Goal: Transaction & Acquisition: Book appointment/travel/reservation

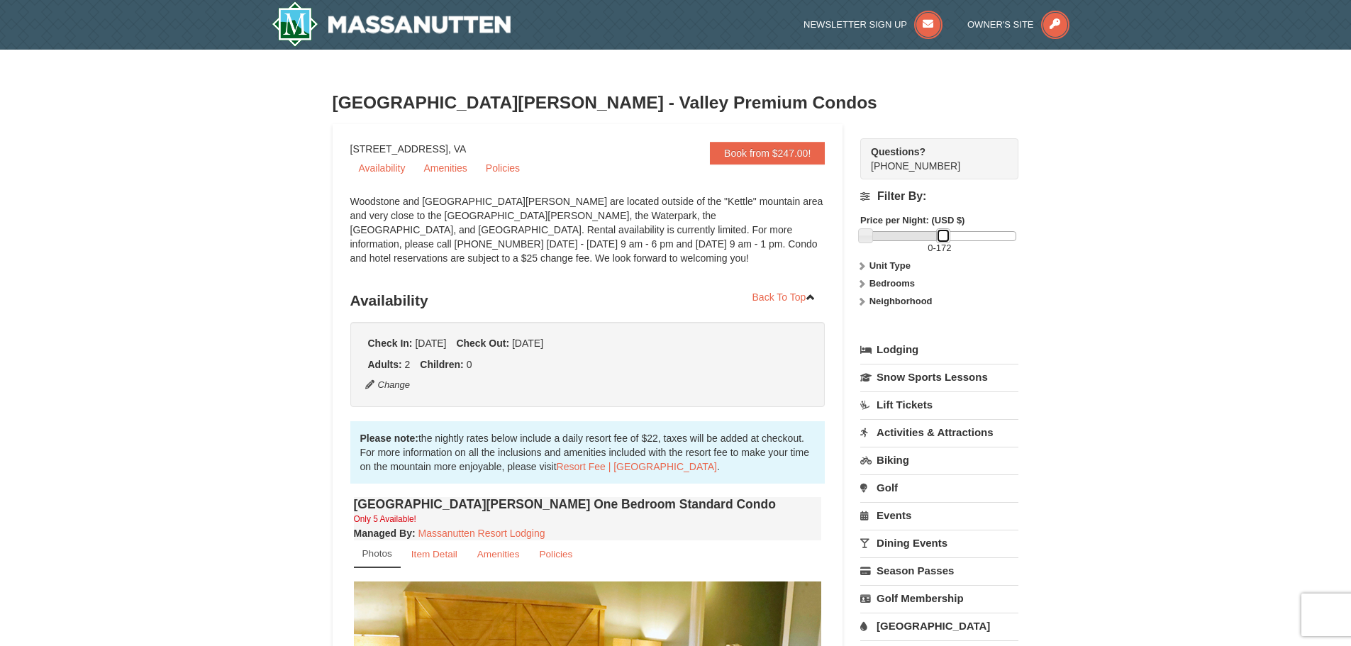
click at [945, 242] on link at bounding box center [943, 235] width 14 height 14
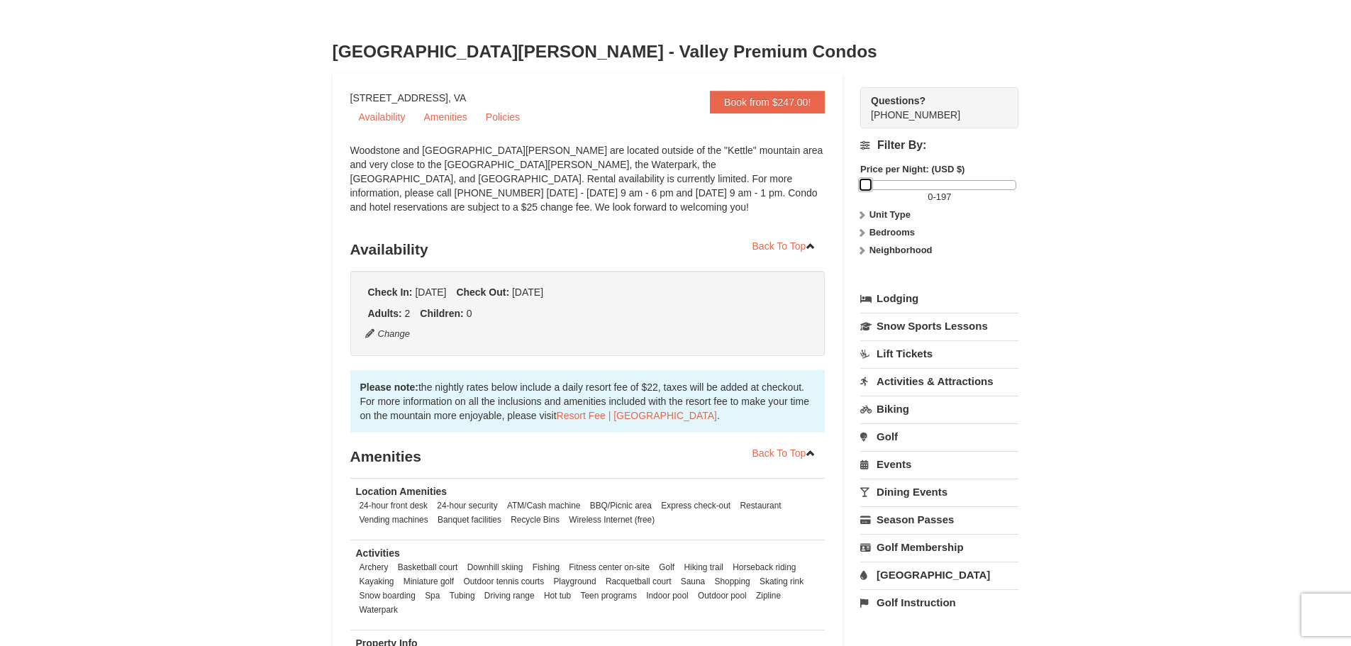
scroll to position [71, 0]
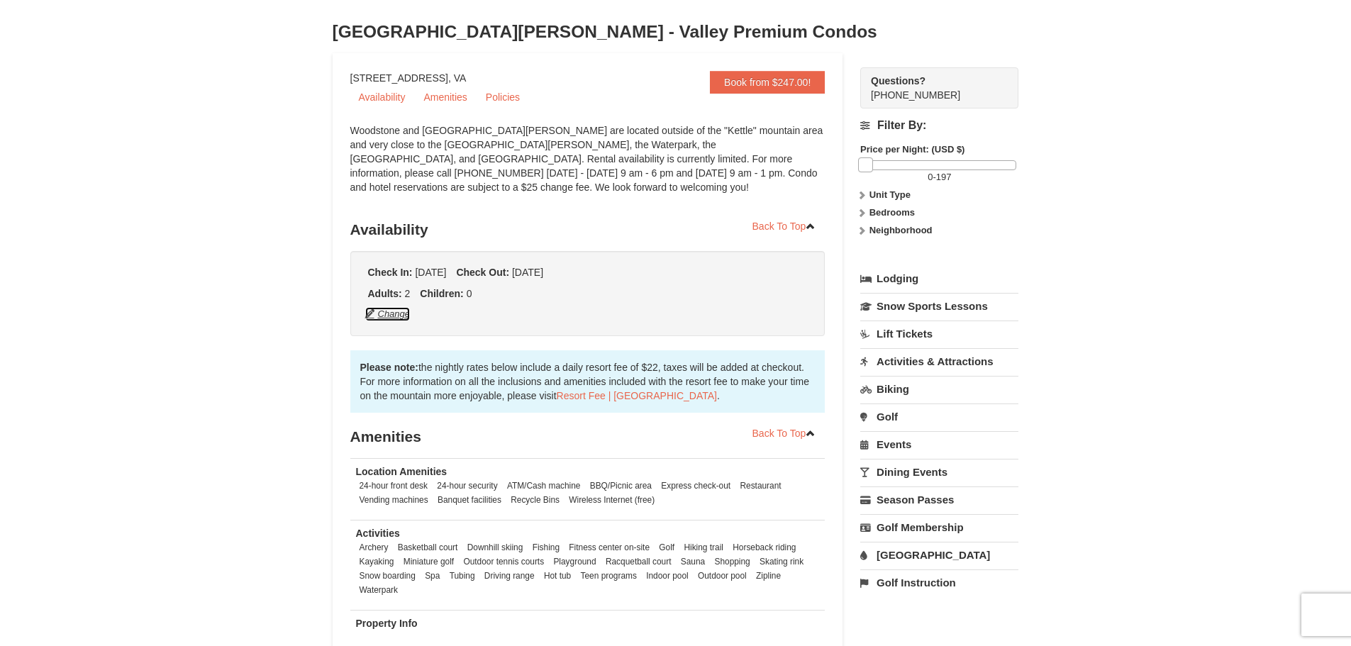
click at [398, 314] on button "Change" at bounding box center [388, 314] width 47 height 16
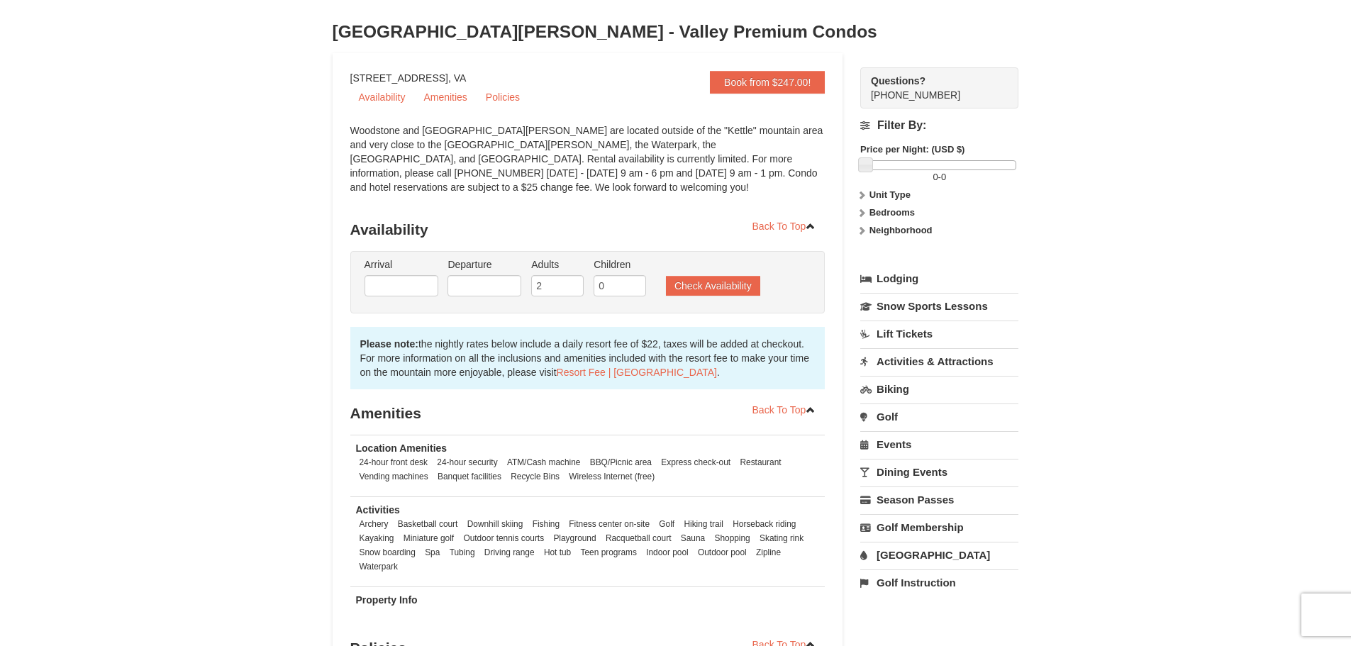
type input "[DATE]"
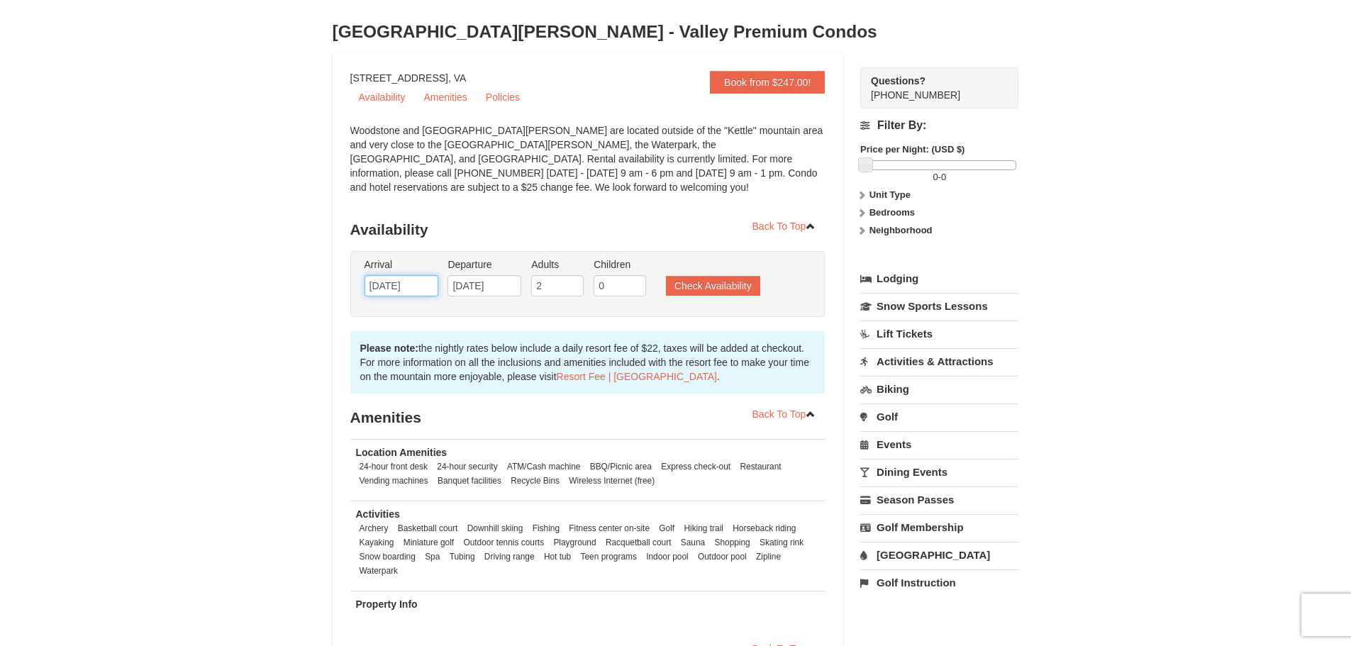
click at [392, 287] on input "[DATE]" at bounding box center [402, 285] width 74 height 21
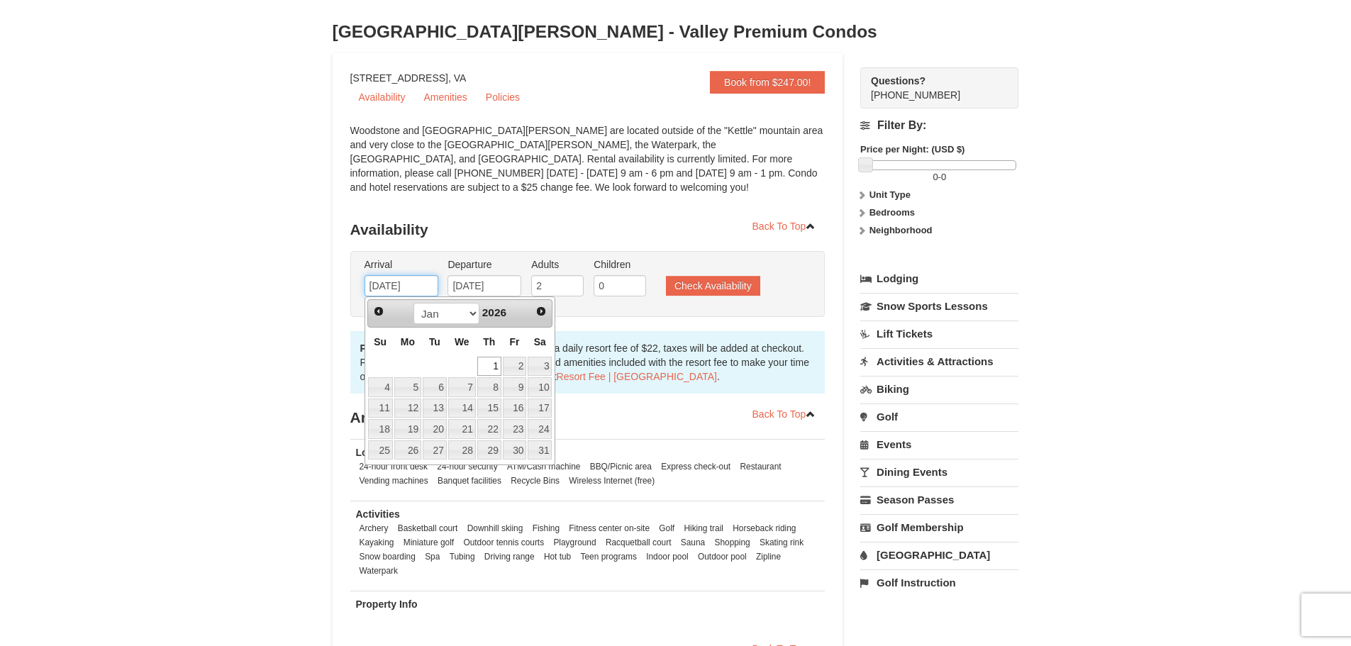
click at [393, 287] on input "[DATE]" at bounding box center [402, 285] width 74 height 21
type input "[DATE]"
click at [556, 213] on div "‹ › Back To Top Availability Check In: [DATE] Check Out: Adults: 2 0 2 0" at bounding box center [587, 394] width 475 height 543
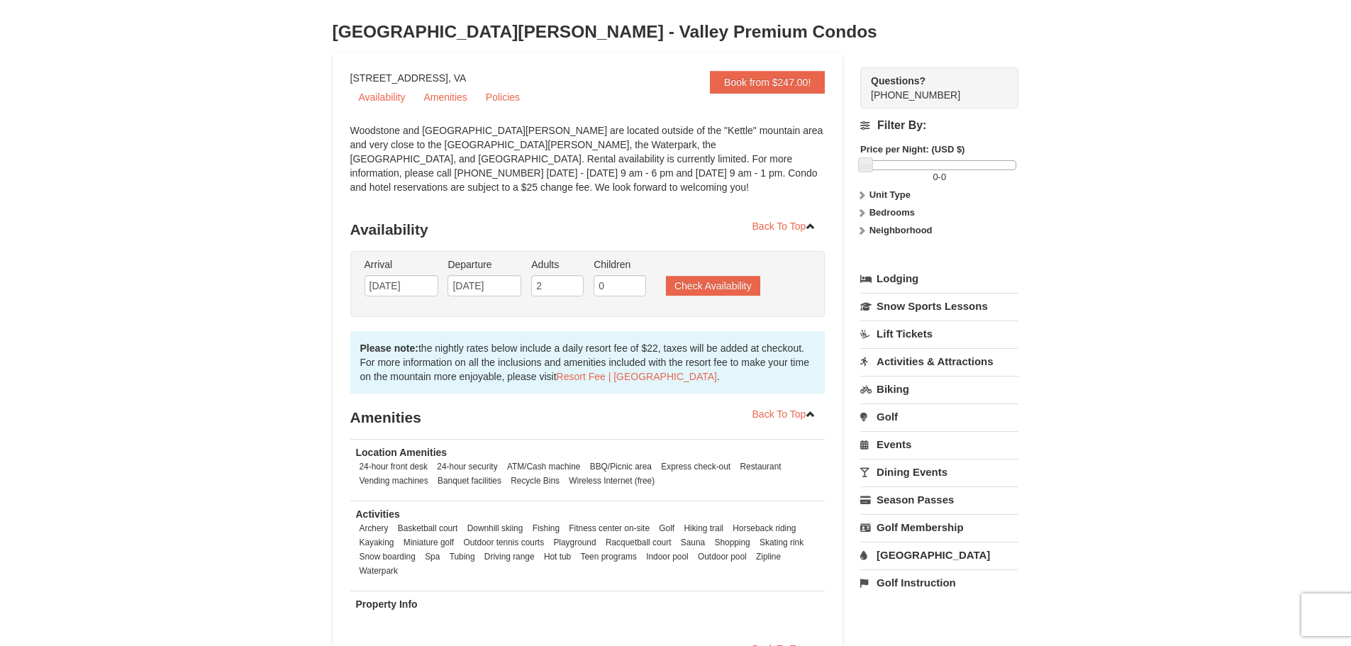
click at [592, 221] on h3 "Availability" at bounding box center [587, 230] width 475 height 28
click at [701, 280] on button "Check Availability" at bounding box center [713, 286] width 94 height 20
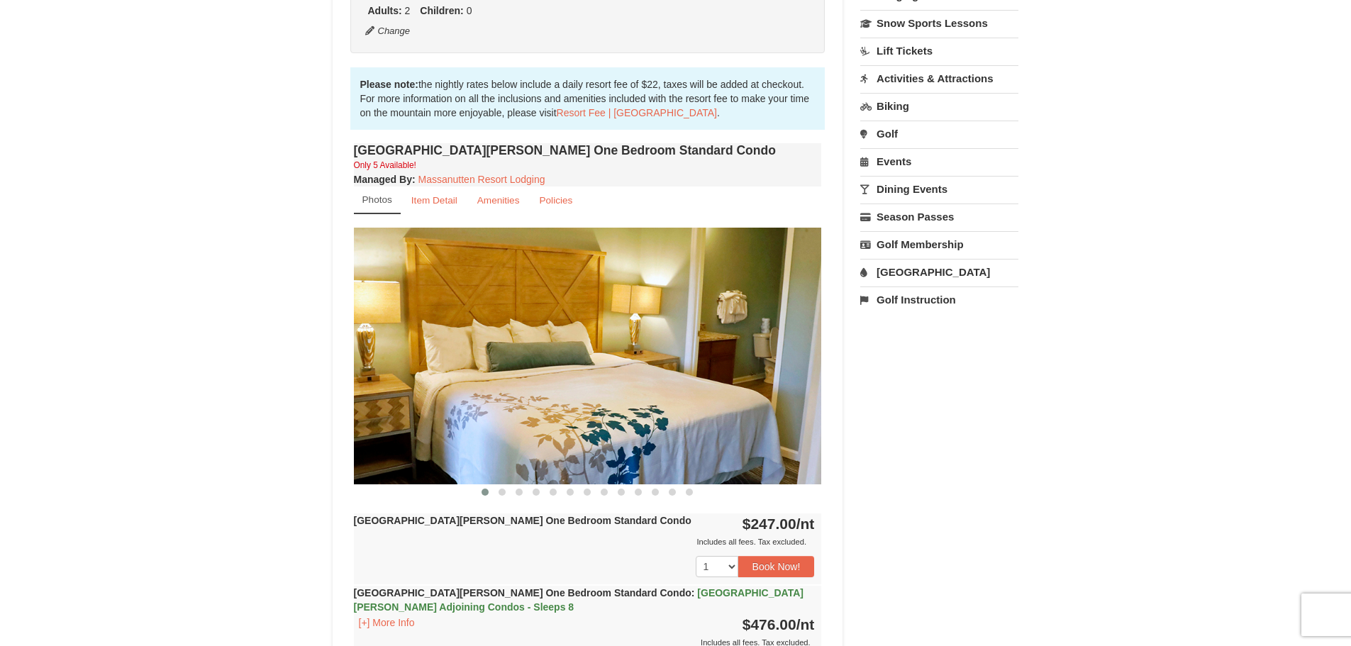
scroll to position [425, 0]
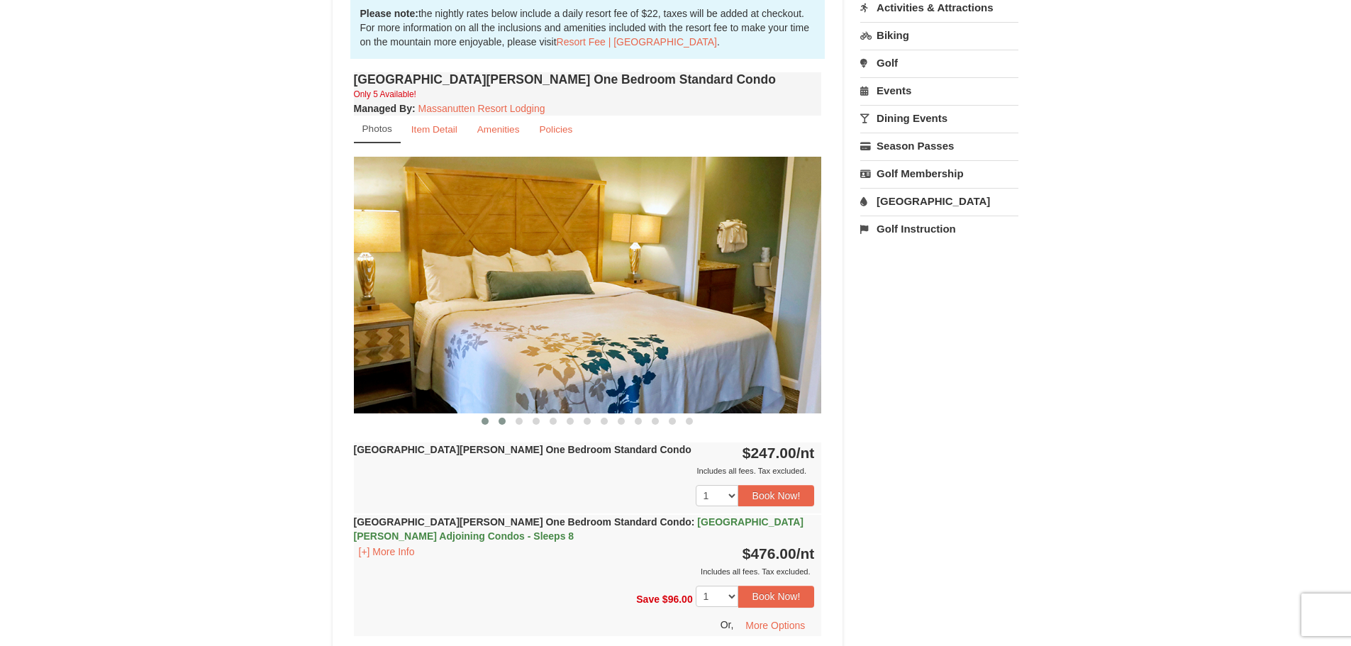
click at [501, 424] on span at bounding box center [502, 421] width 7 height 7
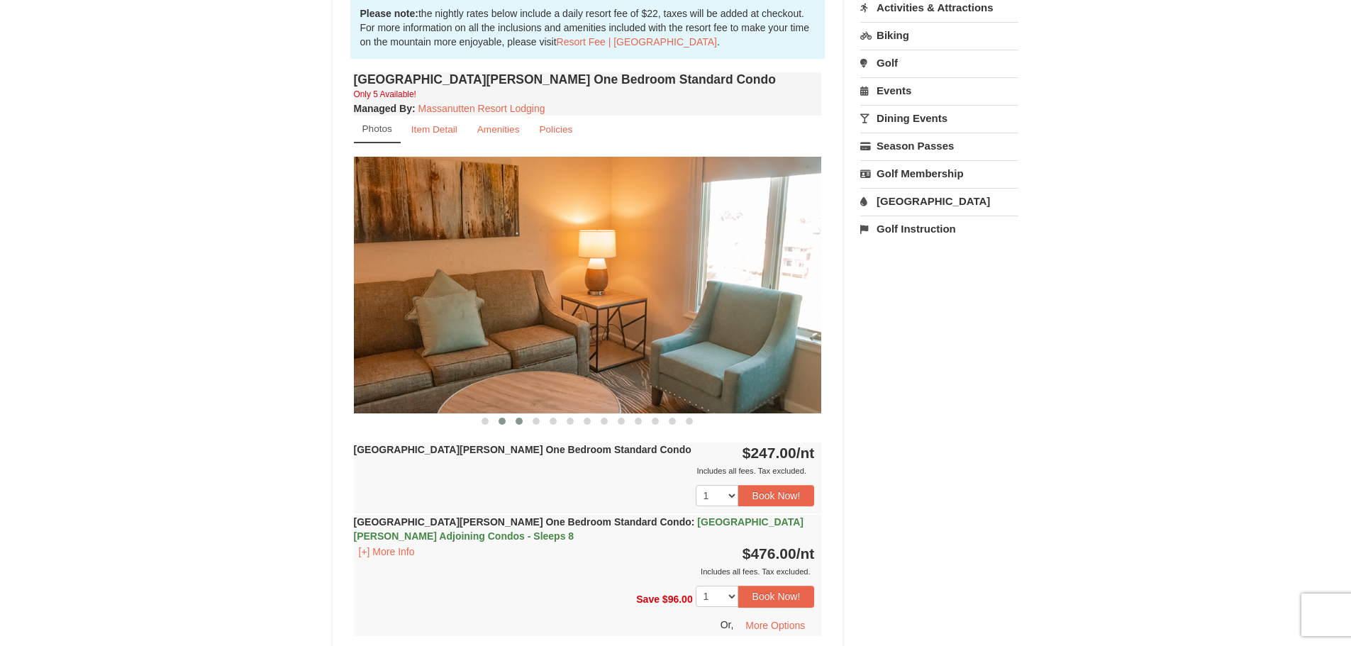
click at [516, 425] on button at bounding box center [519, 421] width 17 height 14
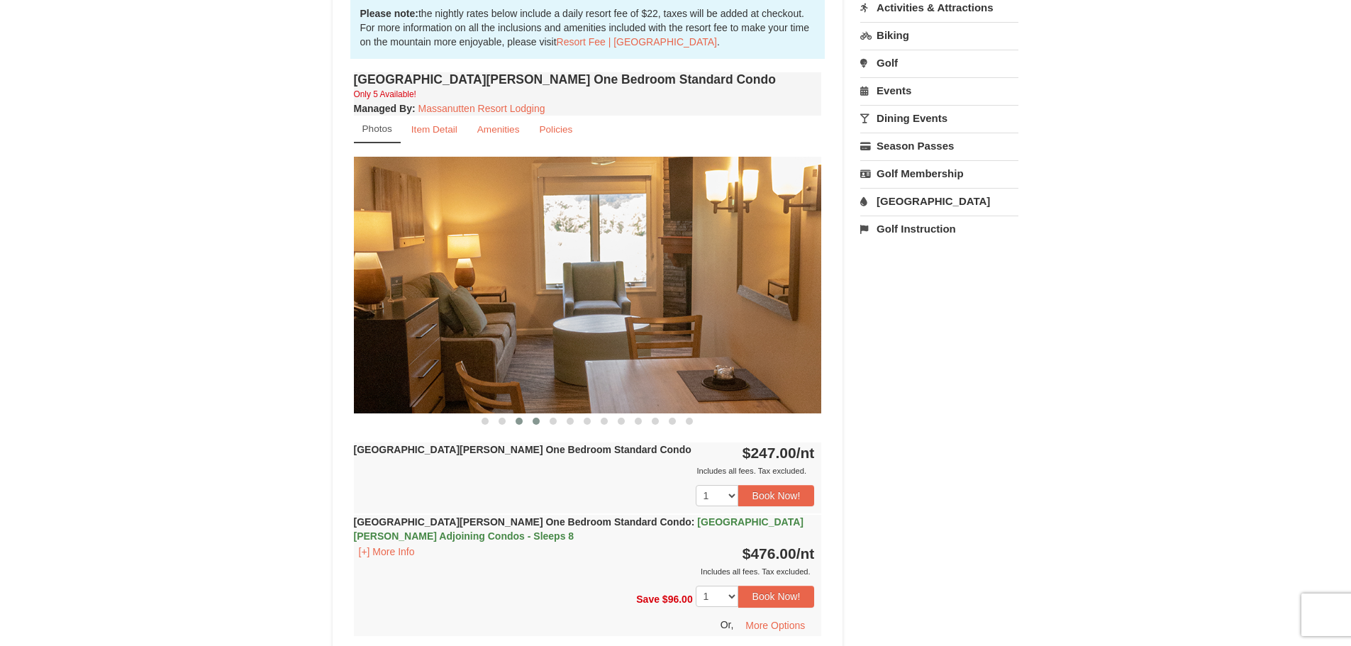
click at [529, 427] on button at bounding box center [536, 421] width 17 height 14
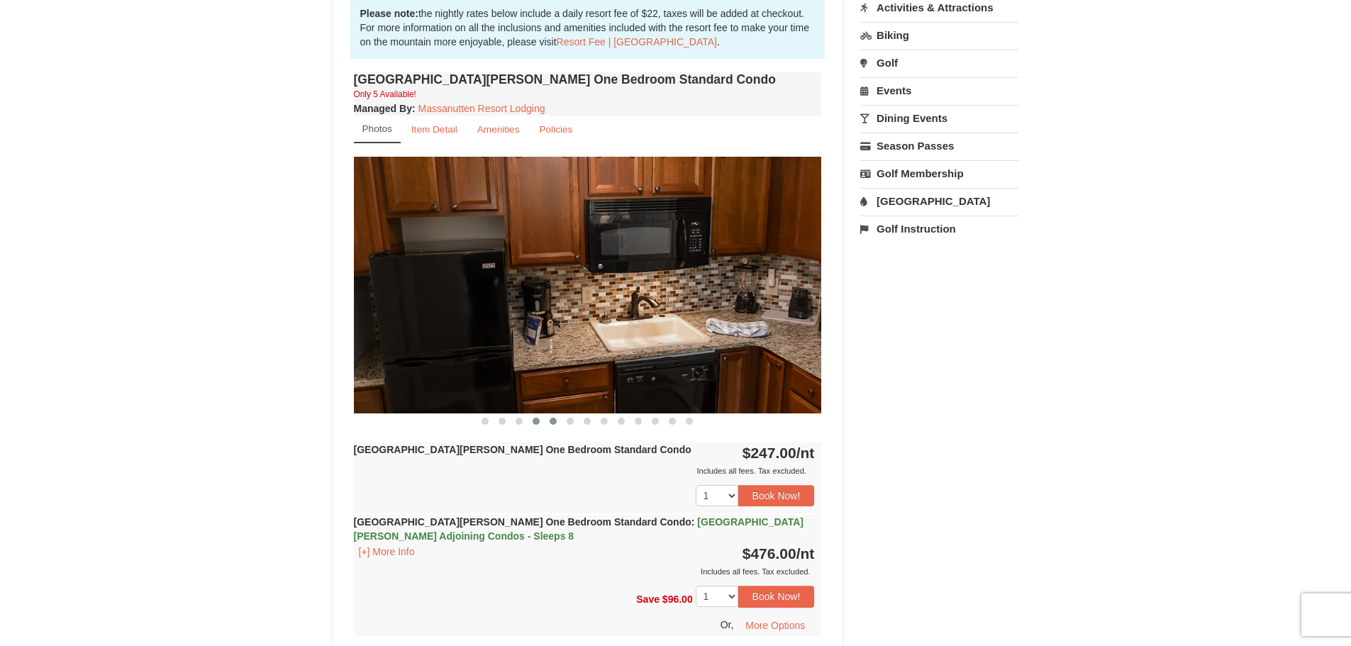
click at [548, 424] on button at bounding box center [553, 421] width 17 height 14
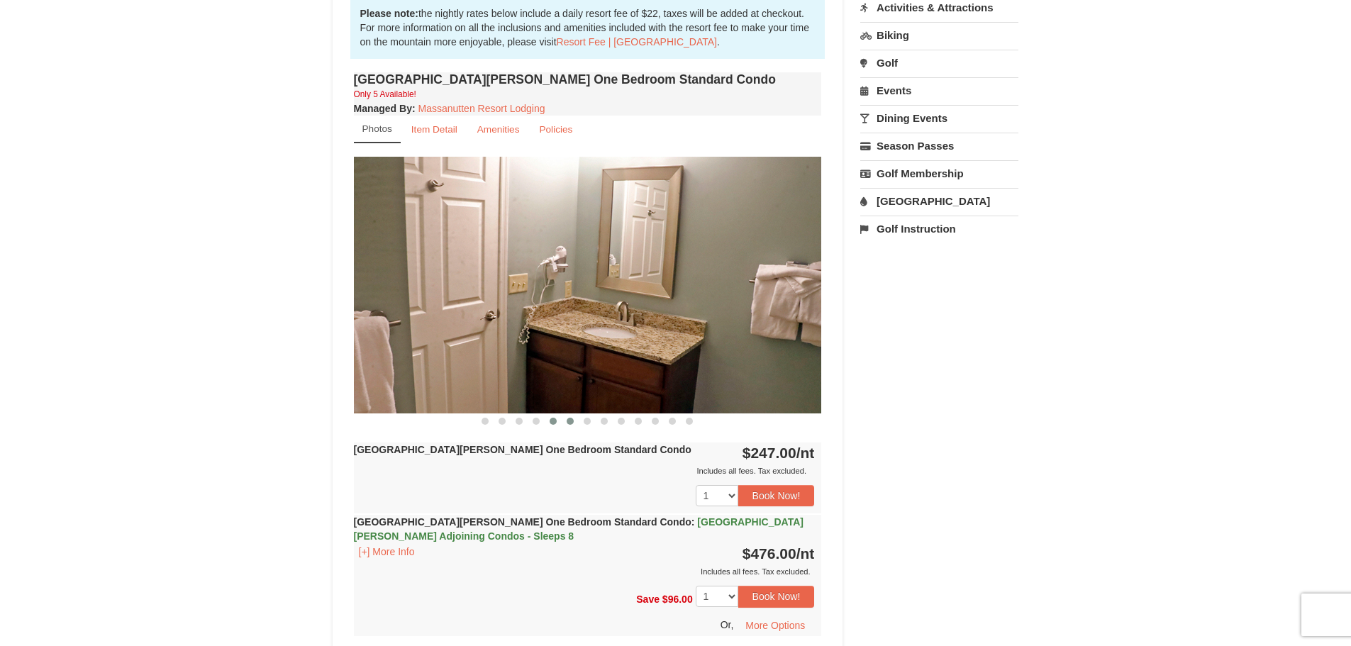
click at [566, 423] on button at bounding box center [570, 421] width 17 height 14
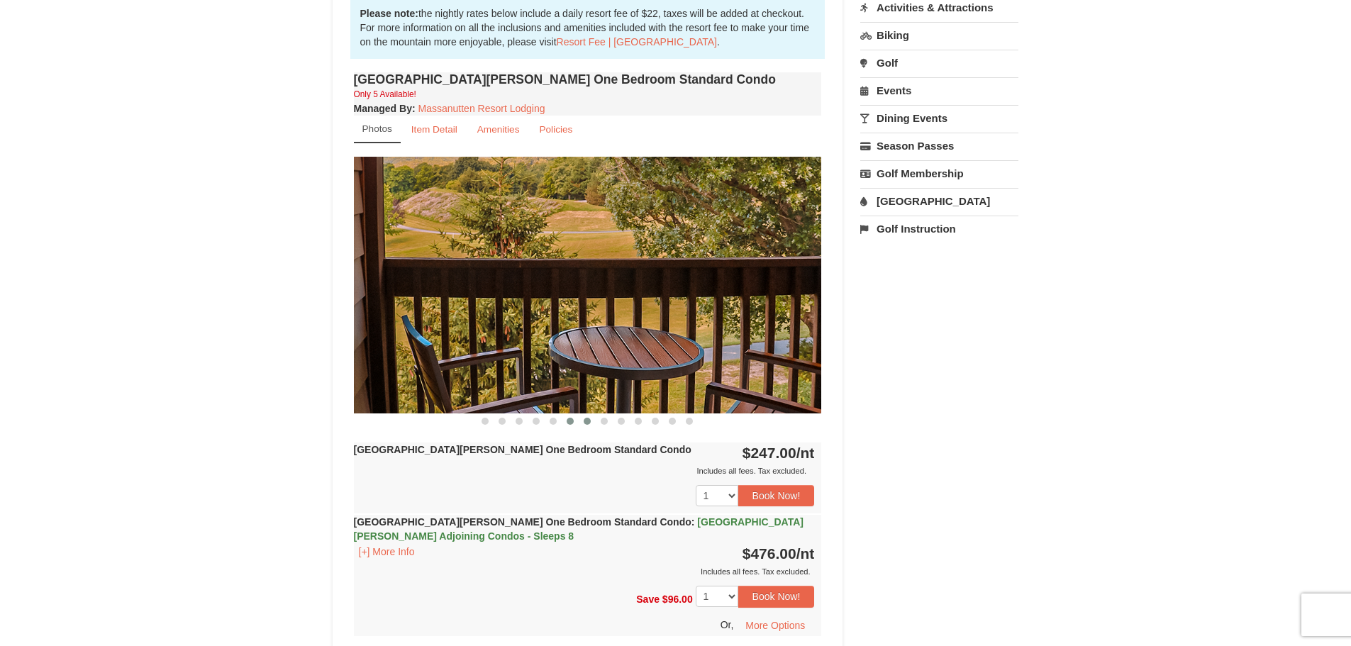
click at [588, 425] on button at bounding box center [587, 421] width 17 height 14
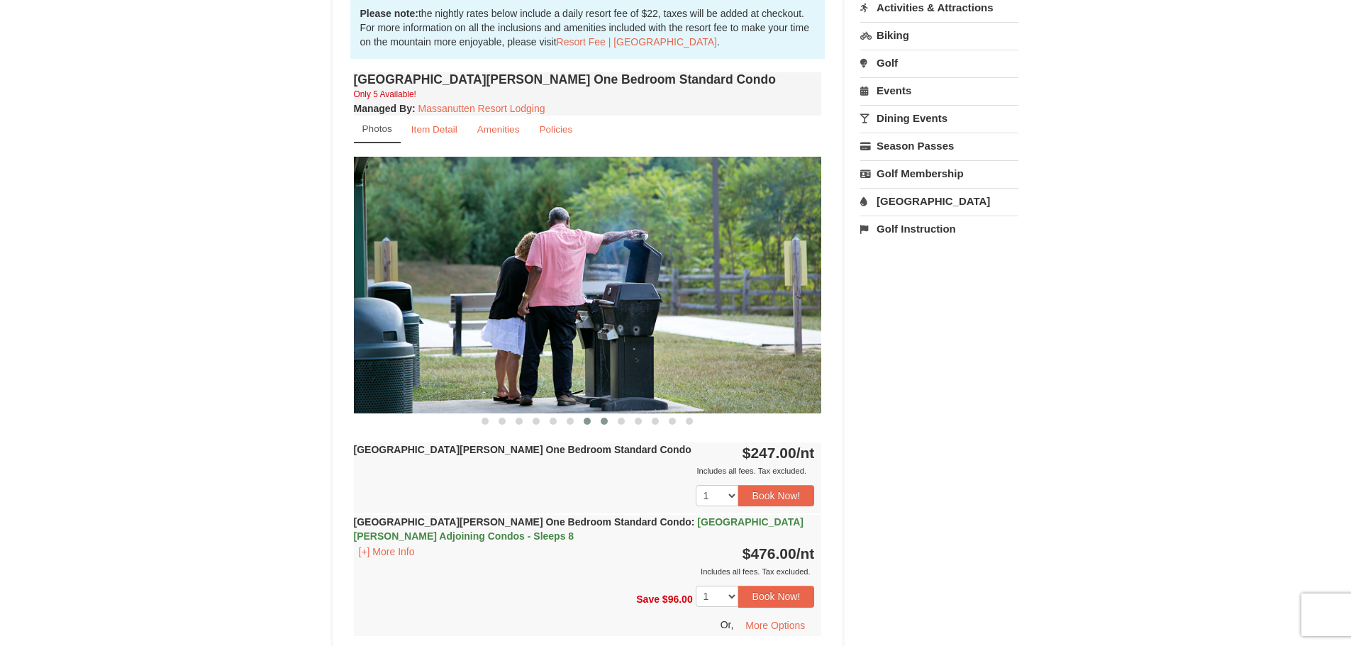
click at [600, 423] on button at bounding box center [604, 421] width 17 height 14
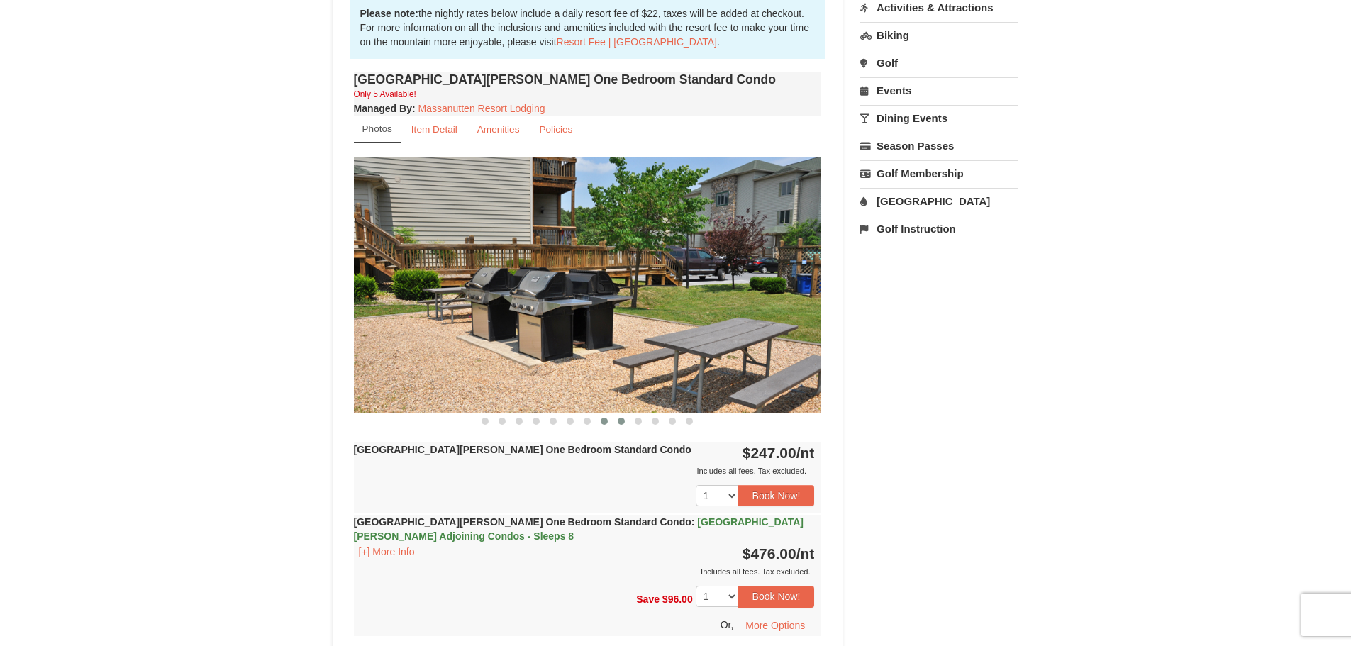
click at [622, 426] on button at bounding box center [621, 421] width 17 height 14
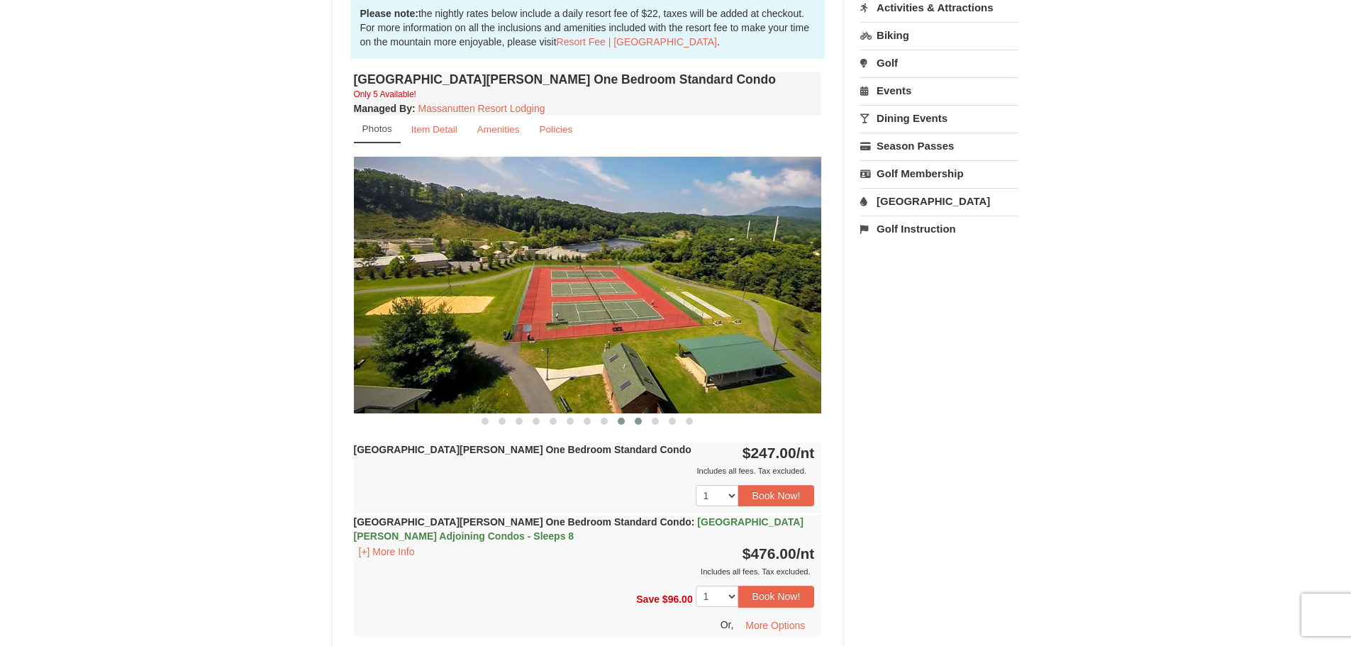
click at [635, 424] on button at bounding box center [638, 421] width 17 height 14
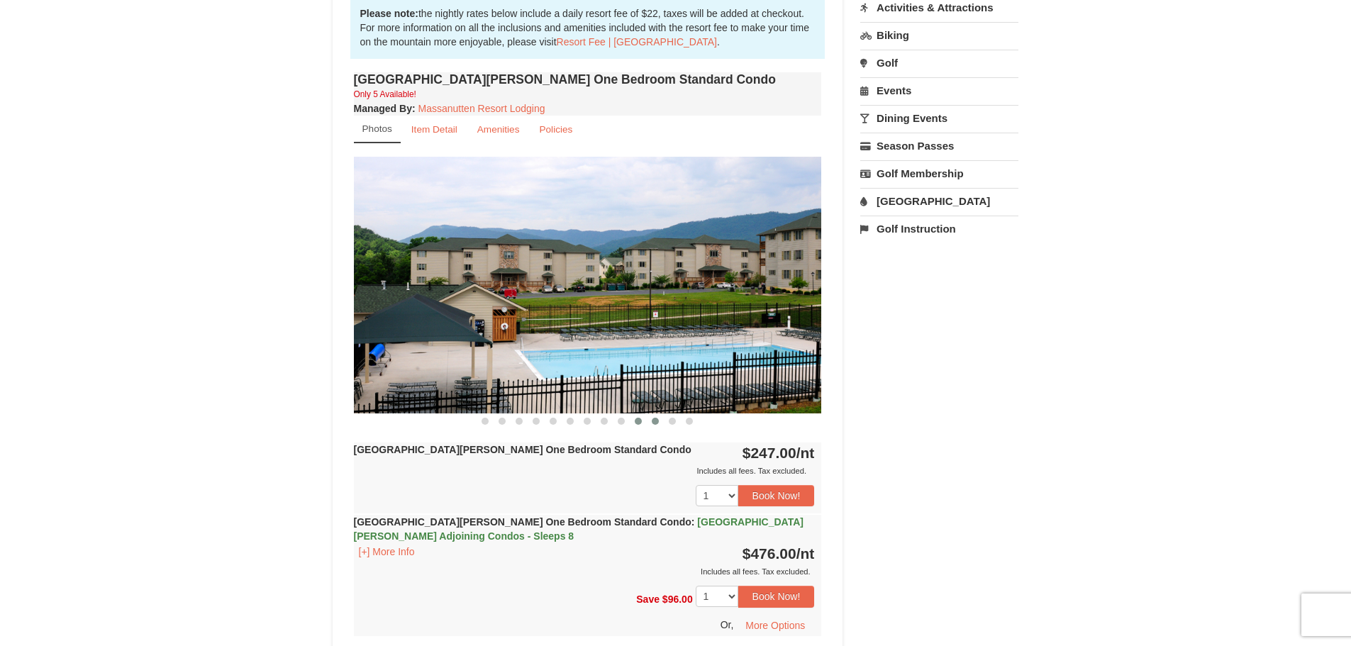
click at [658, 422] on span at bounding box center [655, 421] width 7 height 7
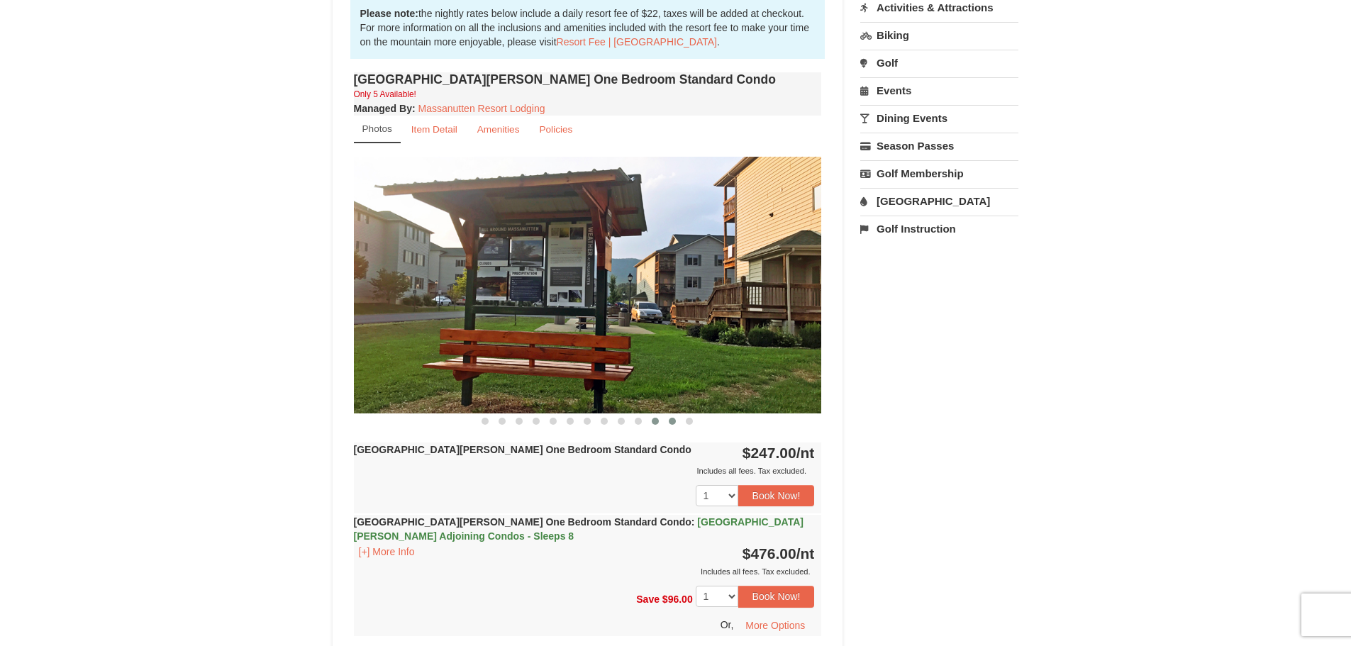
click at [673, 425] on button at bounding box center [672, 421] width 17 height 14
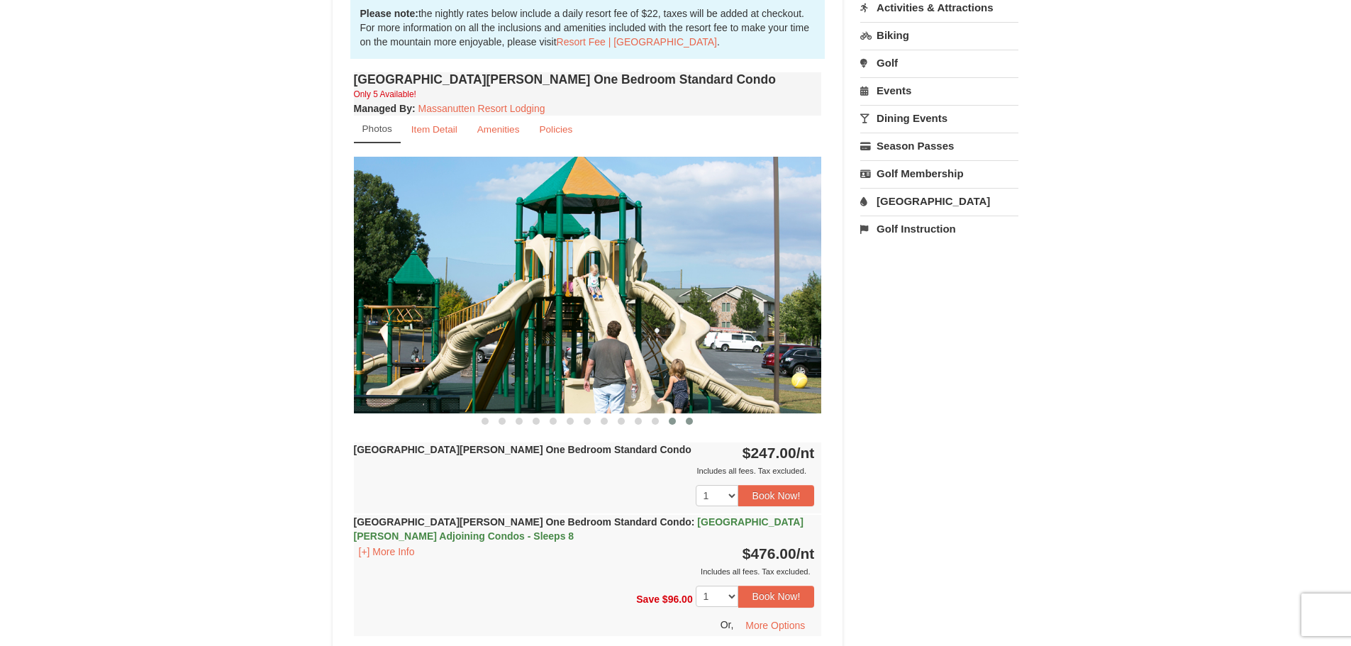
click at [688, 425] on button at bounding box center [689, 421] width 17 height 14
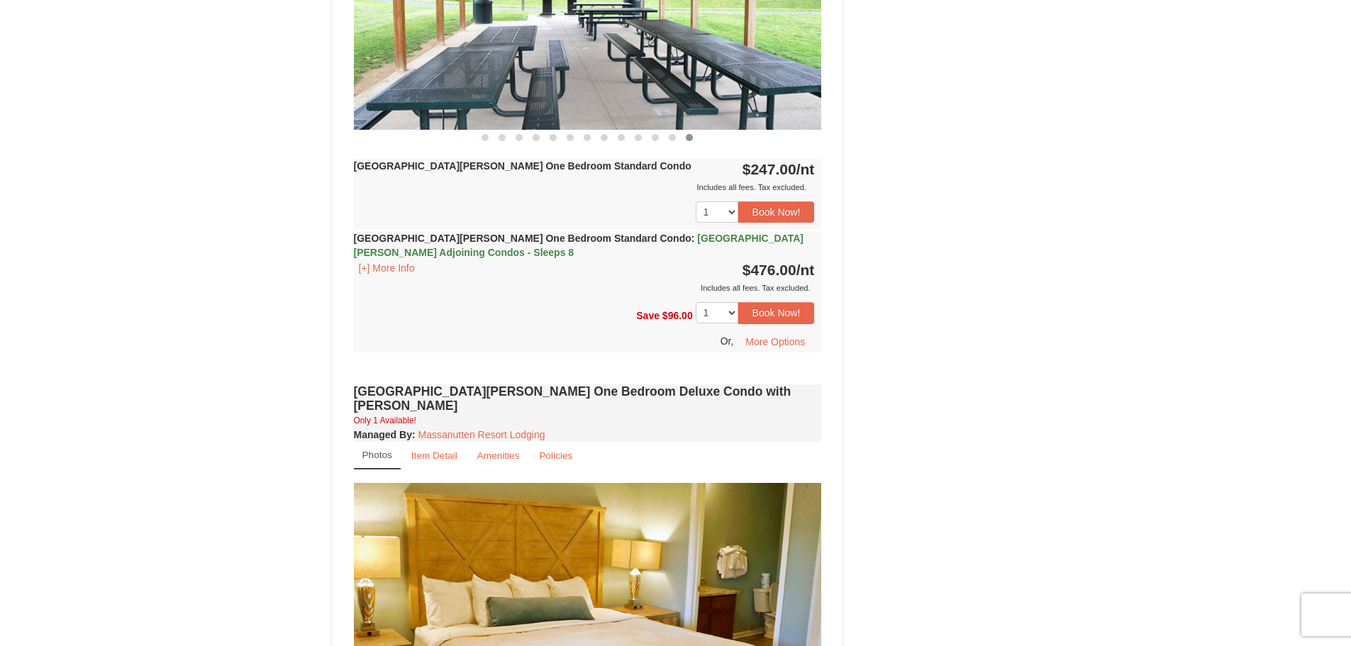
scroll to position [992, 0]
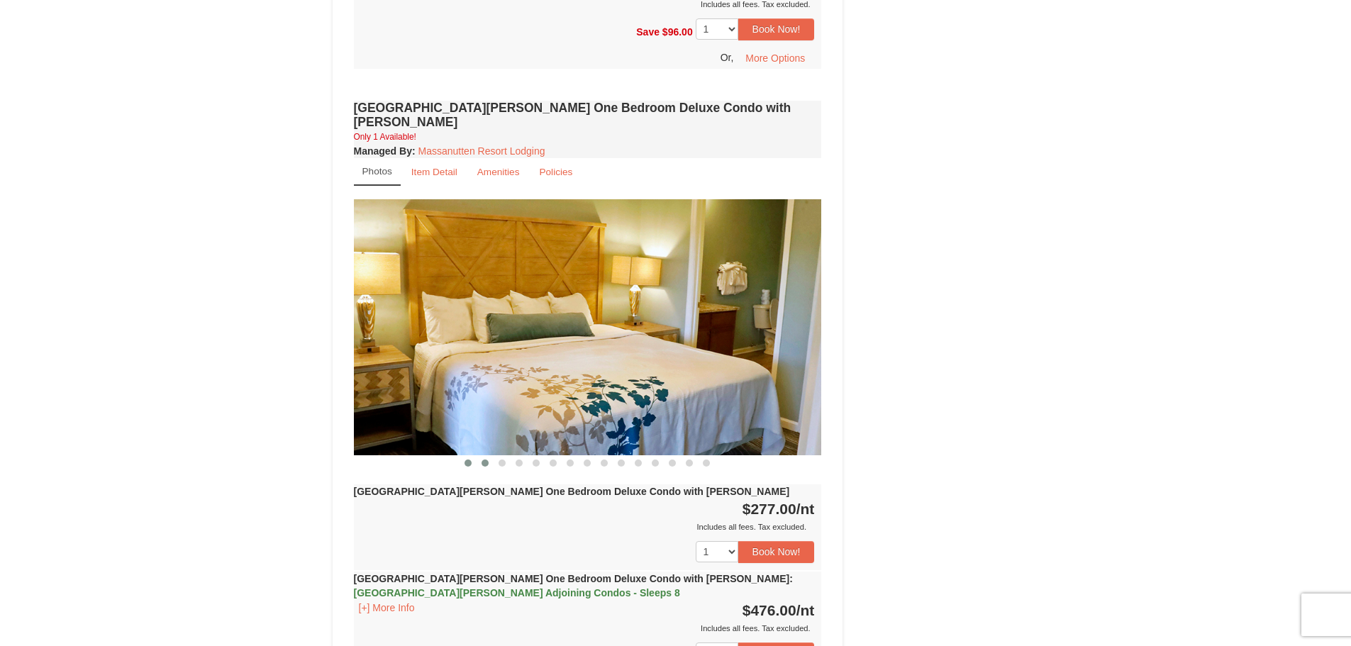
click at [481, 456] on button at bounding box center [485, 463] width 17 height 14
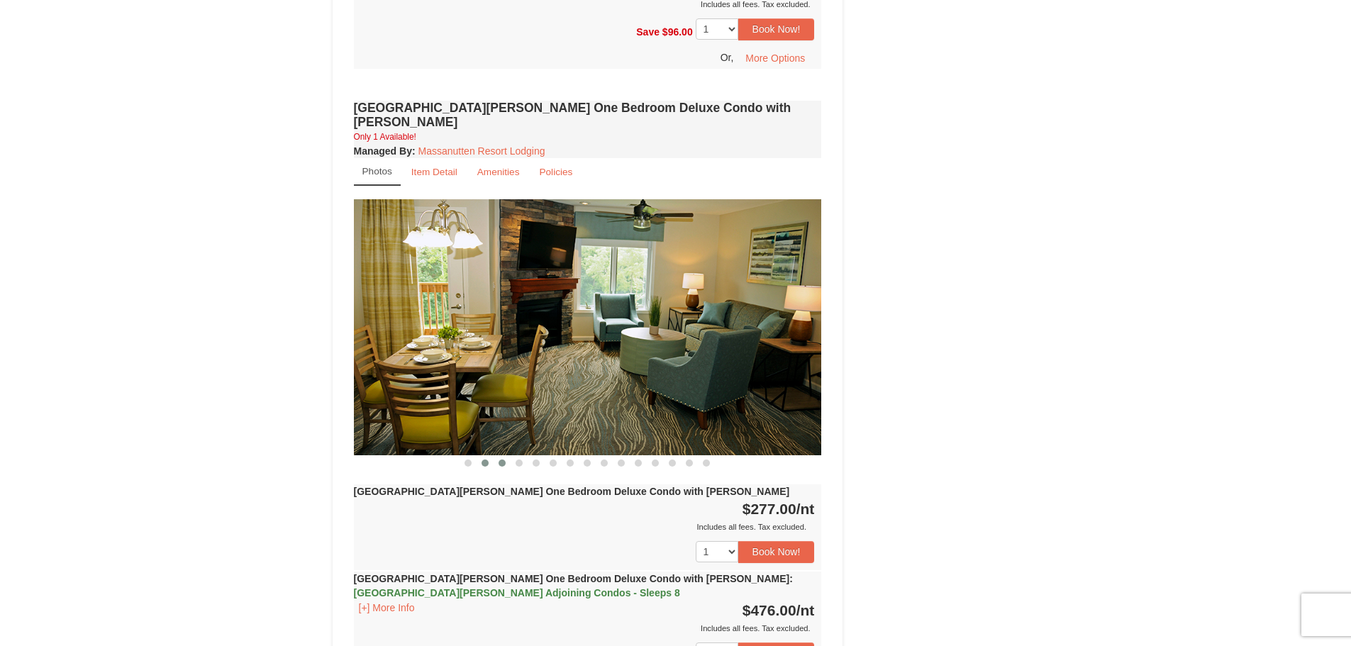
click at [506, 456] on button at bounding box center [502, 463] width 17 height 14
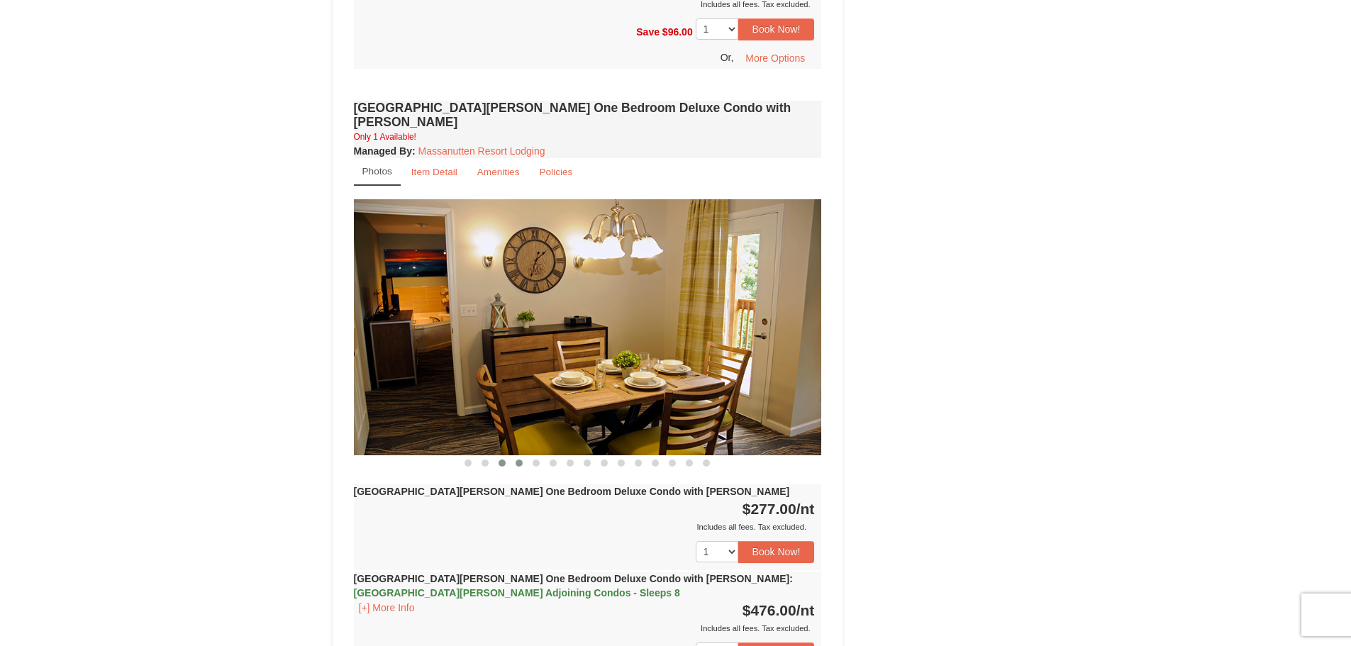
click at [518, 460] on span at bounding box center [519, 463] width 7 height 7
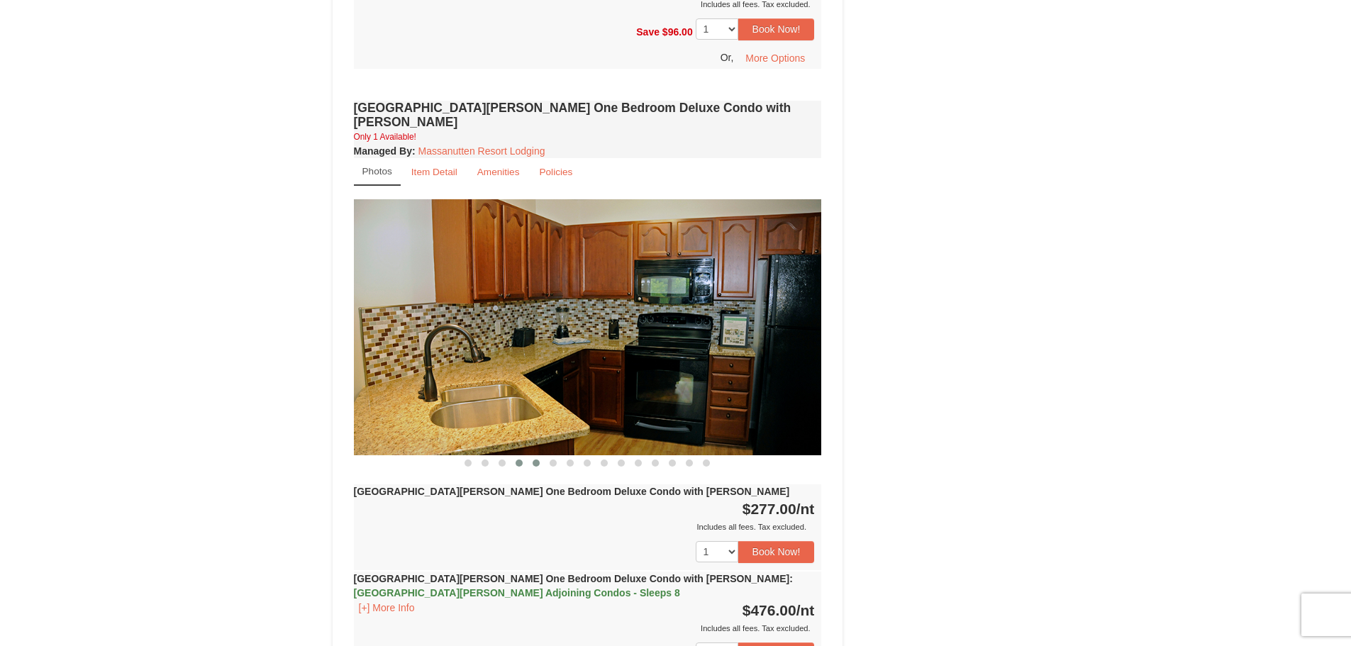
click at [533, 456] on button at bounding box center [536, 463] width 17 height 14
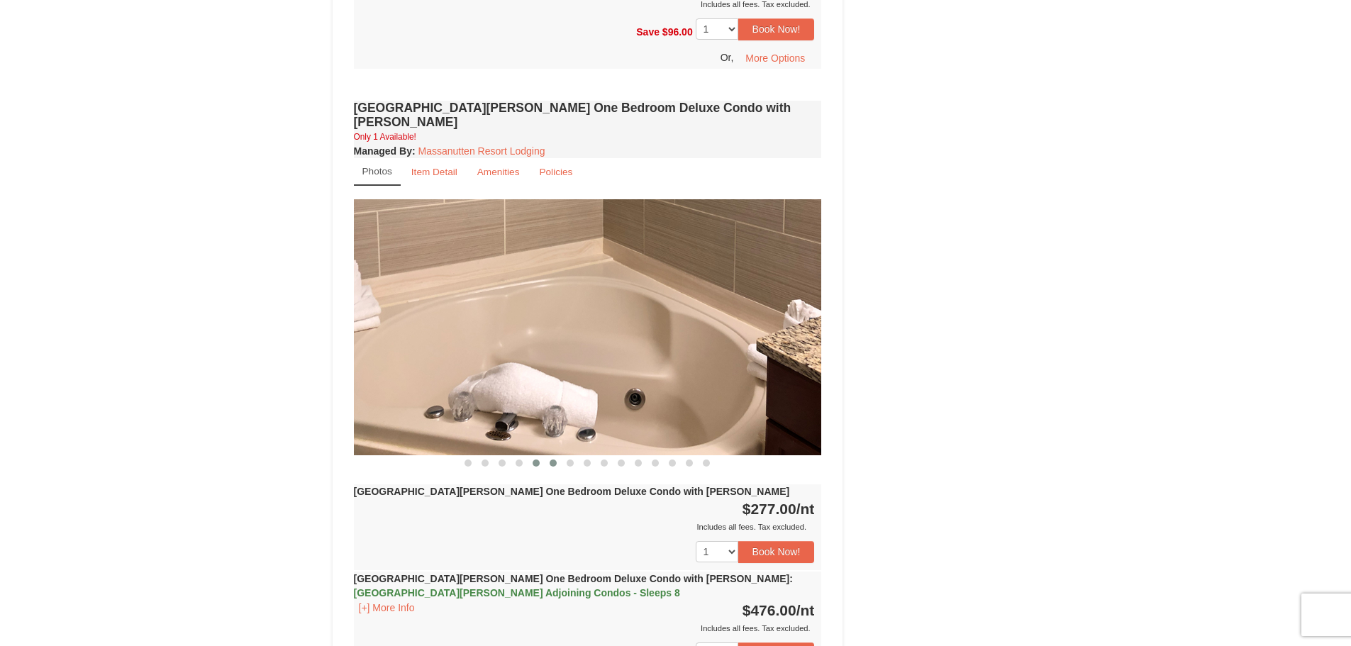
click at [557, 456] on button at bounding box center [553, 463] width 17 height 14
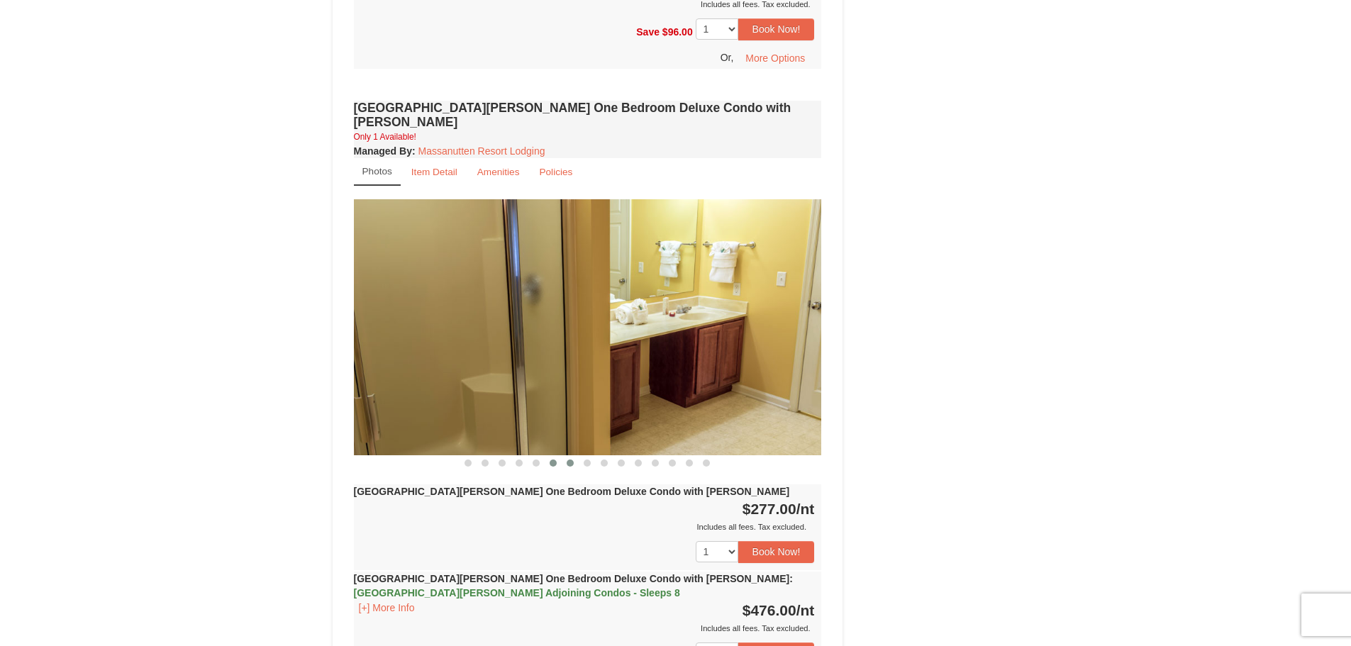
click at [570, 456] on button at bounding box center [570, 463] width 17 height 14
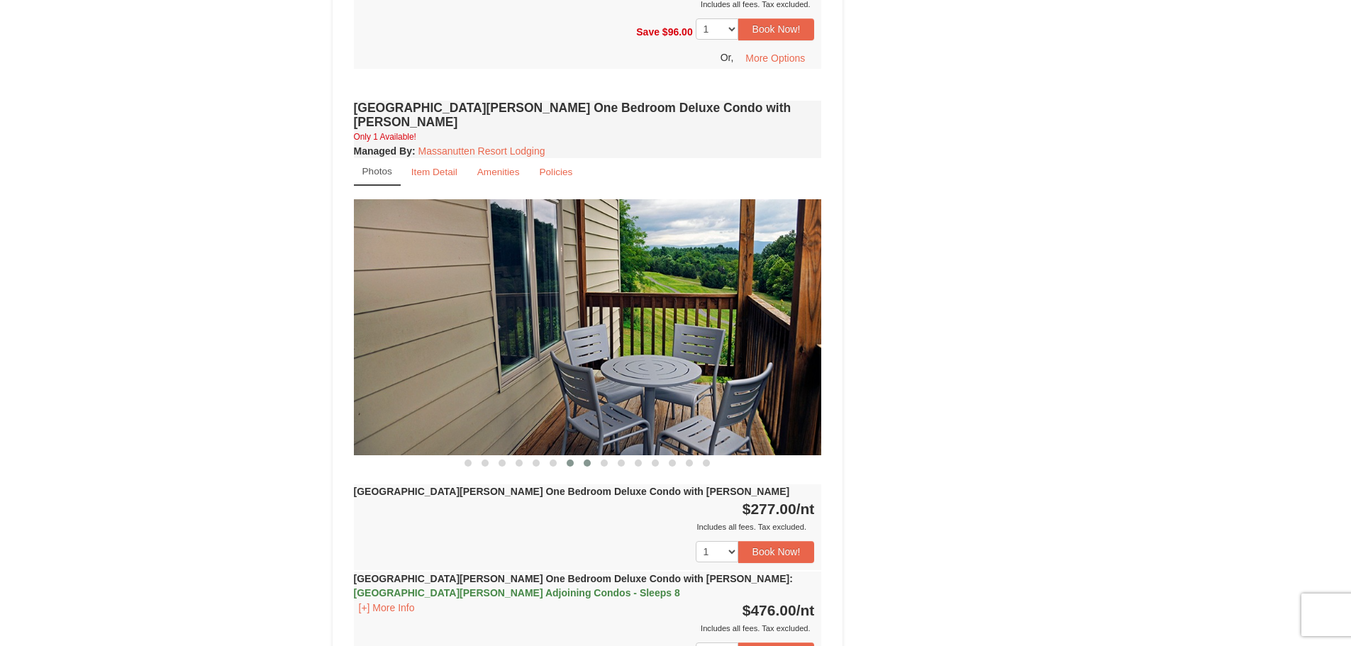
click at [589, 456] on button at bounding box center [587, 463] width 17 height 14
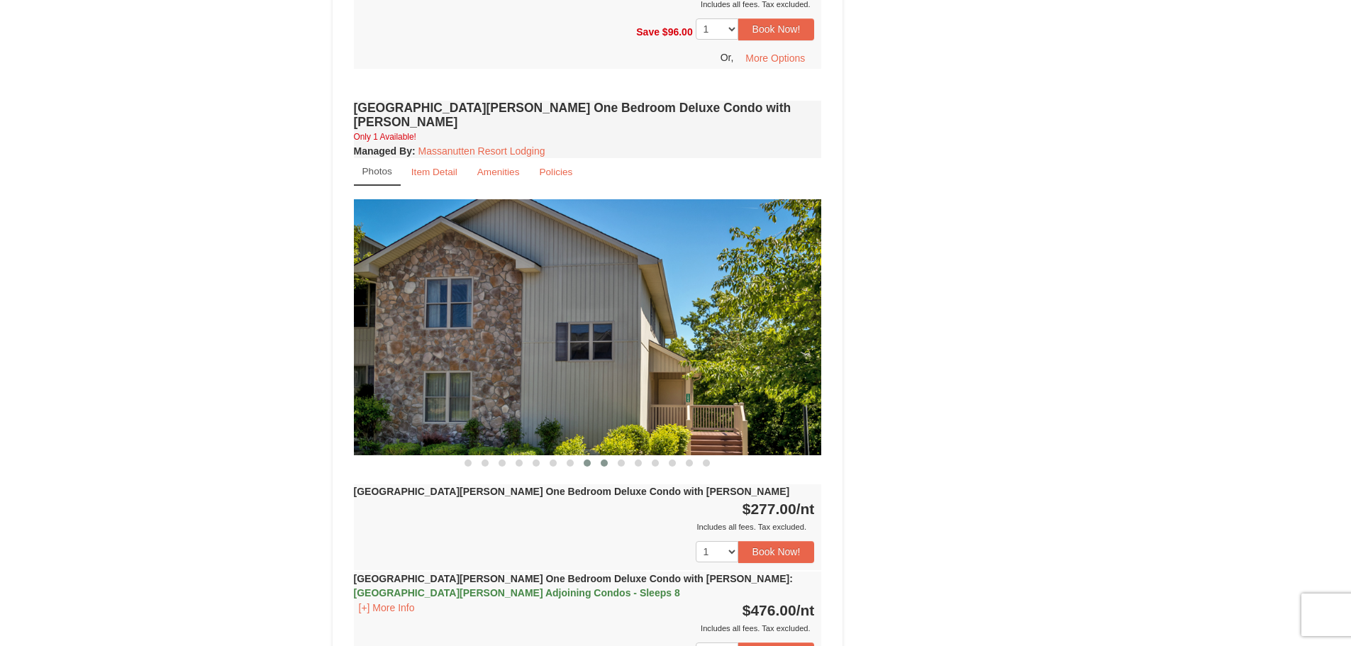
click at [606, 456] on button at bounding box center [604, 463] width 17 height 14
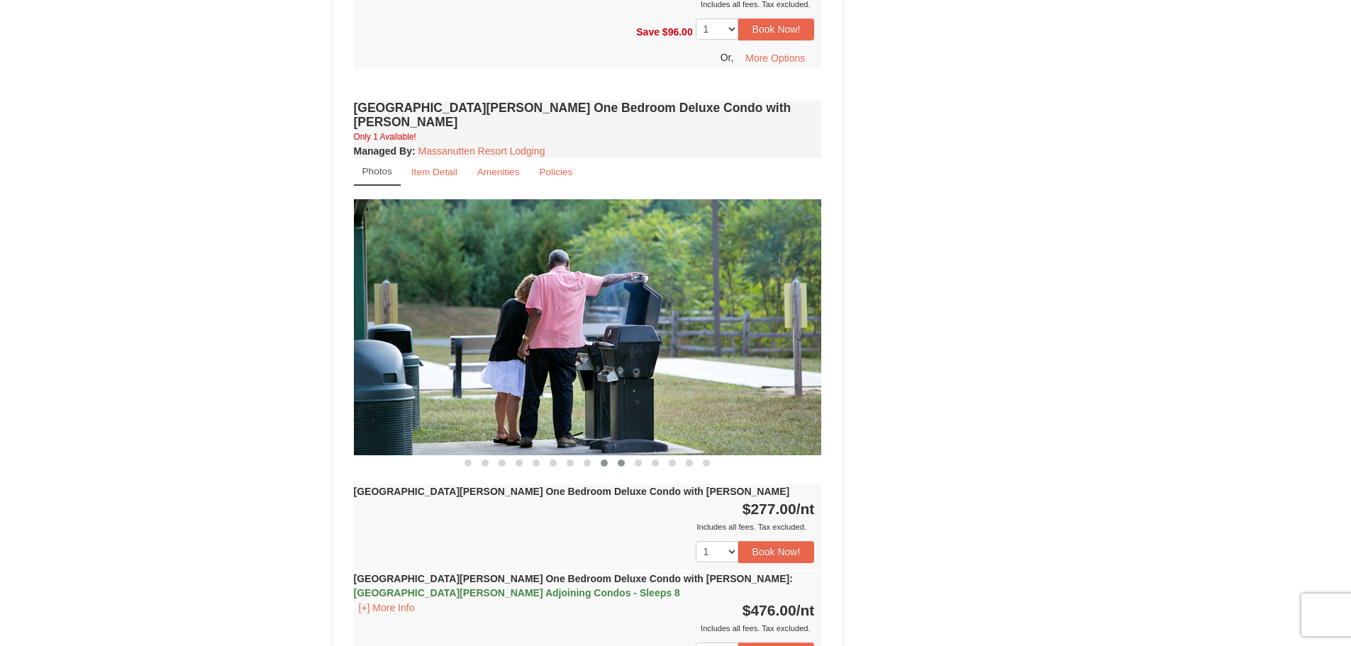
click at [621, 456] on button at bounding box center [621, 463] width 17 height 14
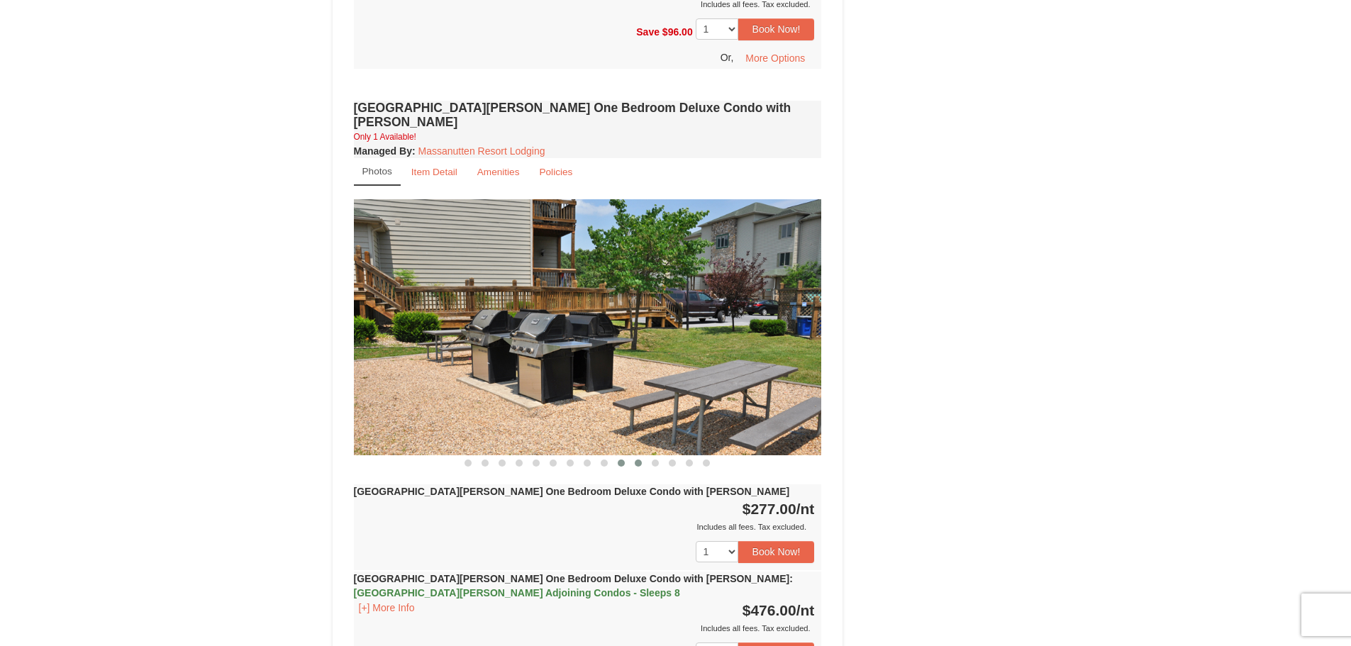
click at [642, 456] on button at bounding box center [638, 463] width 17 height 14
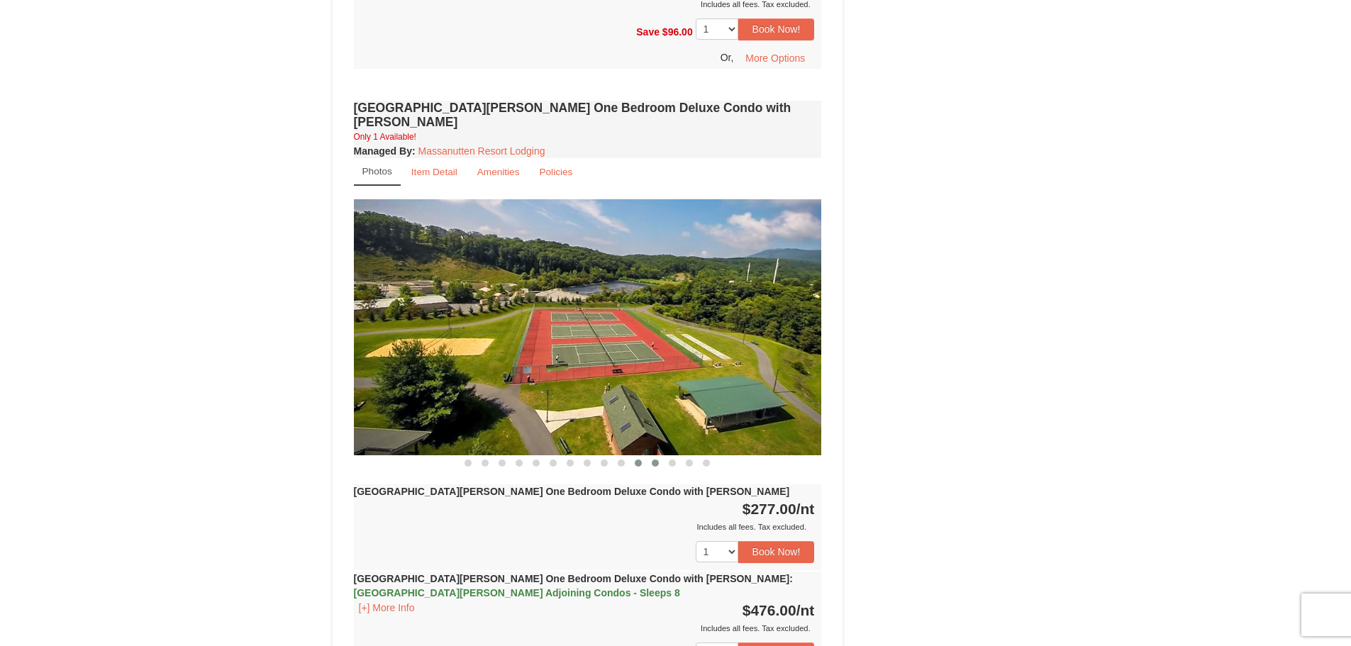
click at [655, 460] on span at bounding box center [655, 463] width 7 height 7
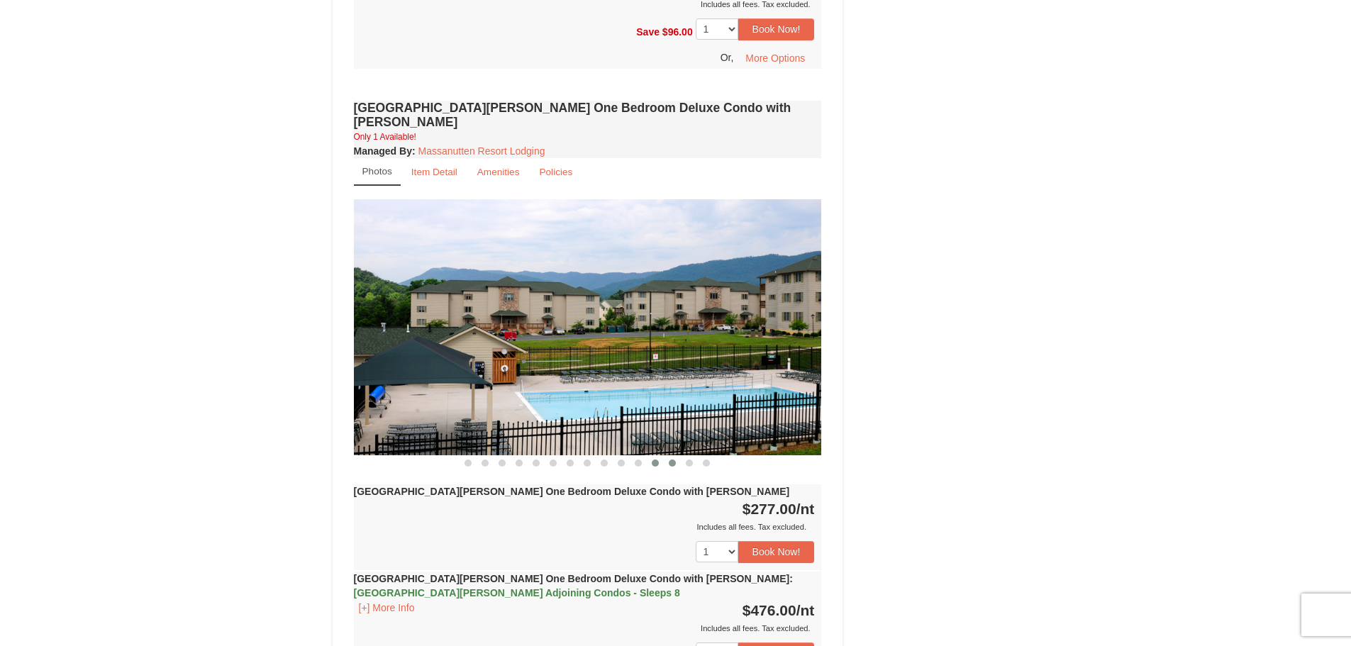
click at [675, 456] on button at bounding box center [672, 463] width 17 height 14
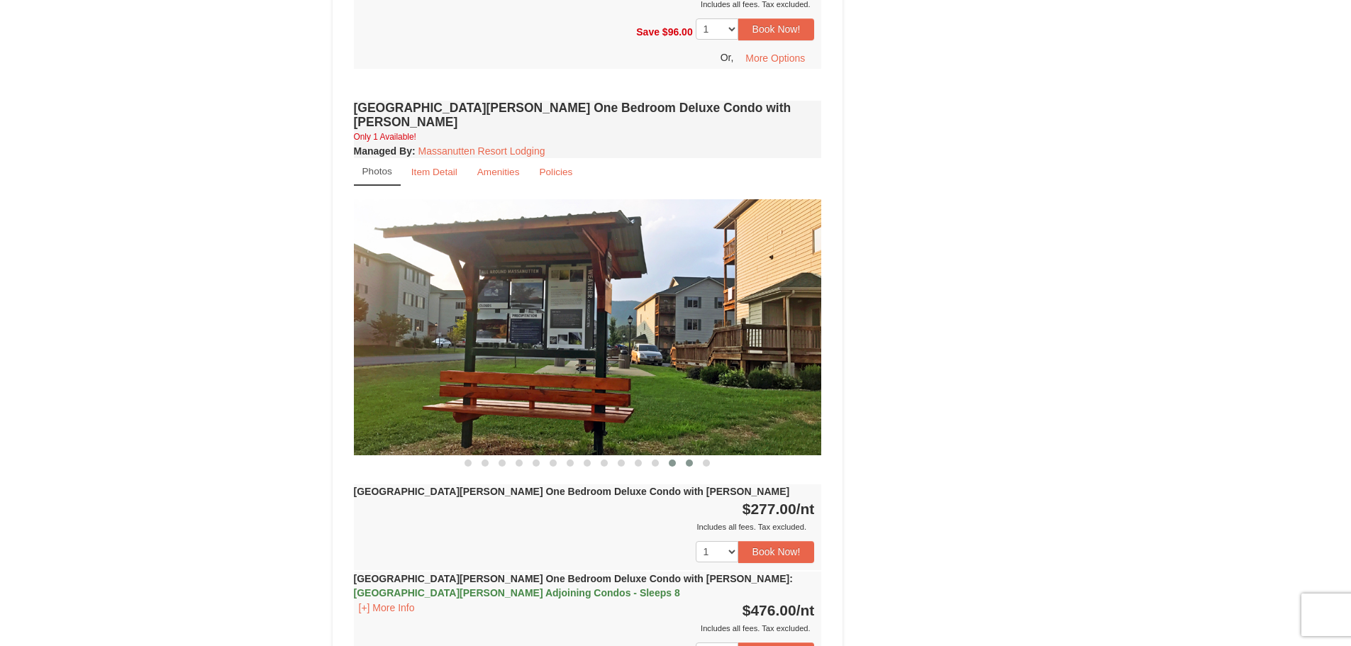
click at [686, 456] on button at bounding box center [689, 463] width 17 height 14
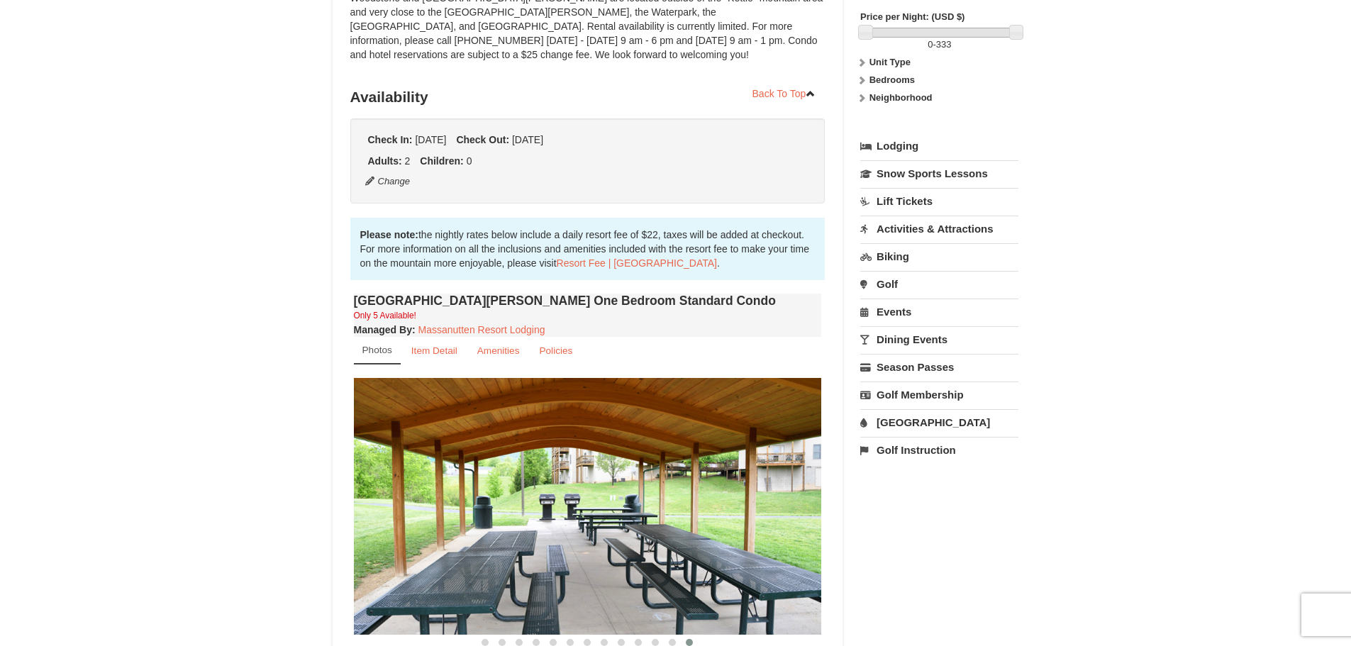
scroll to position [0, 0]
